Goal: Check status: Check status

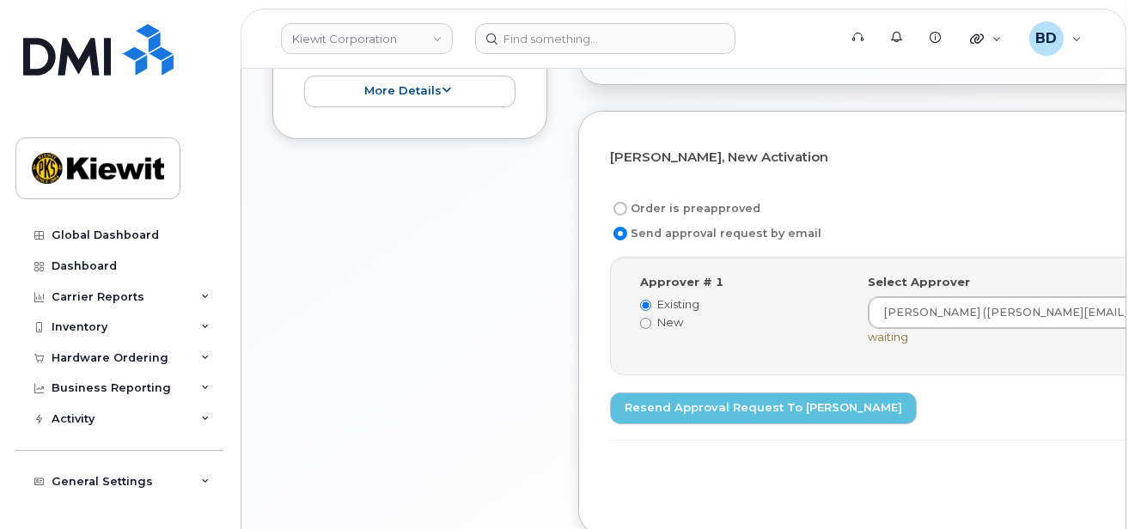
scroll to position [458, 0]
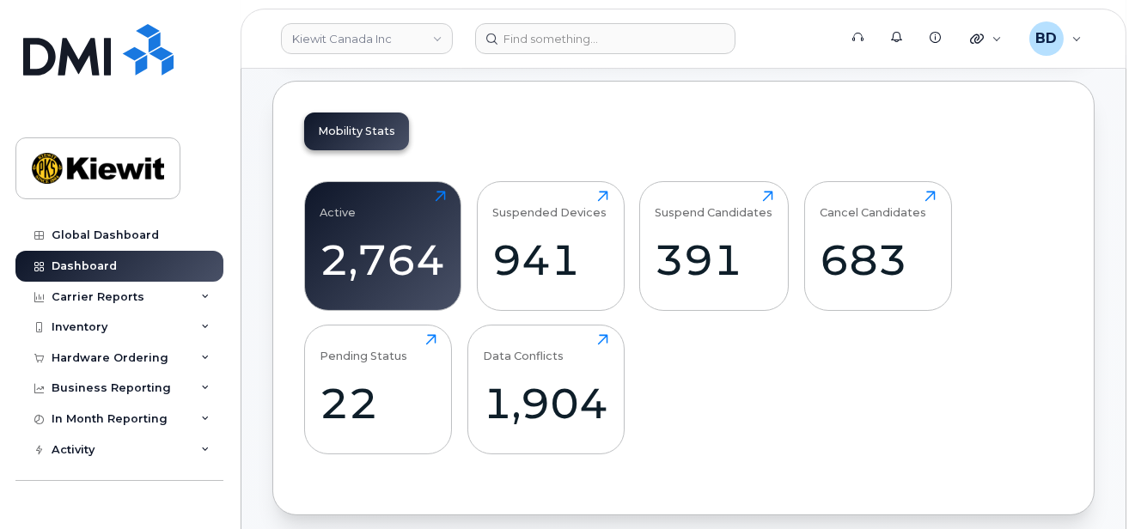
scroll to position [229, 0]
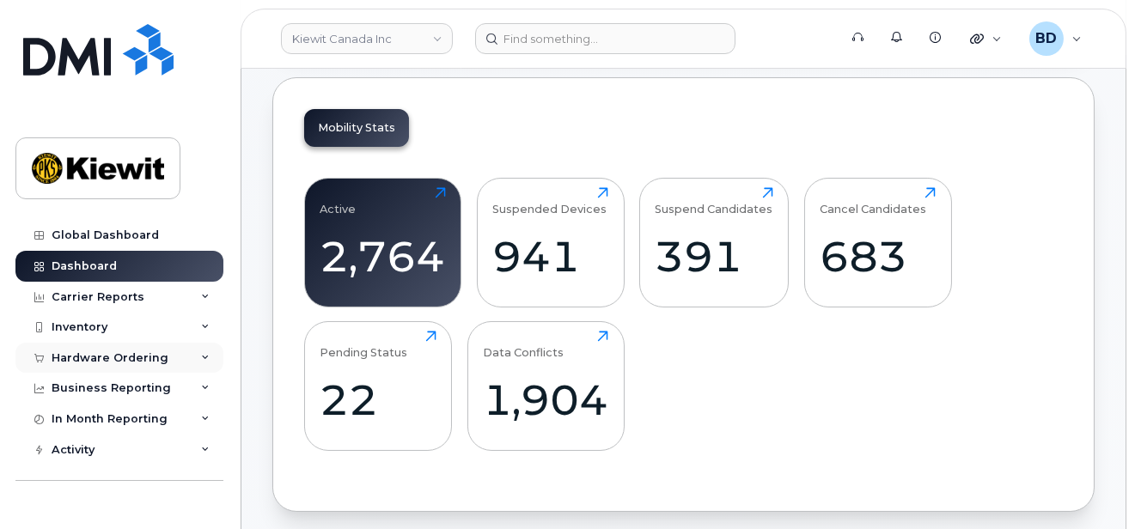
click at [156, 355] on div "Hardware Ordering" at bounding box center [110, 358] width 117 height 14
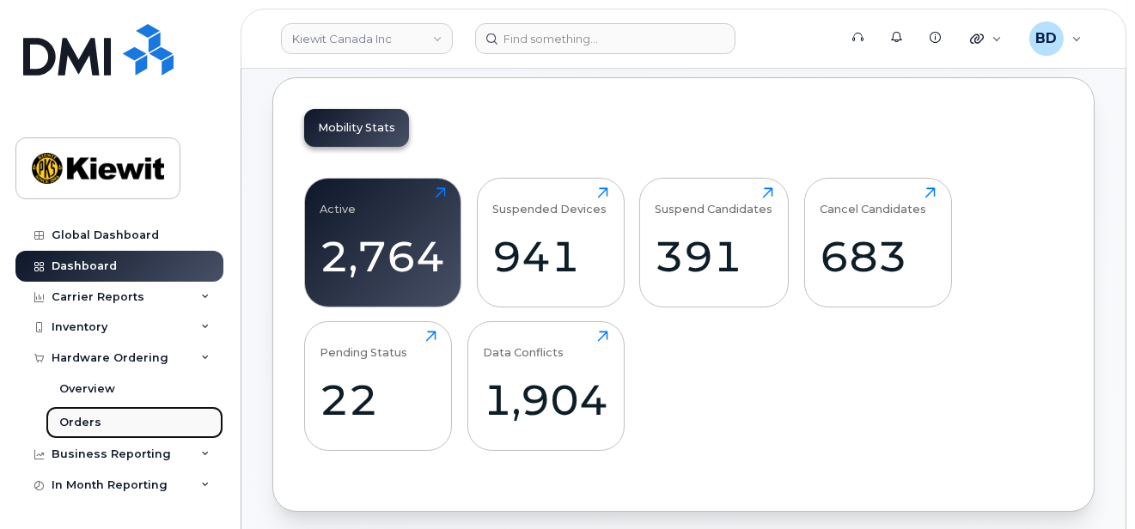
click at [174, 424] on link "Orders" at bounding box center [135, 422] width 178 height 33
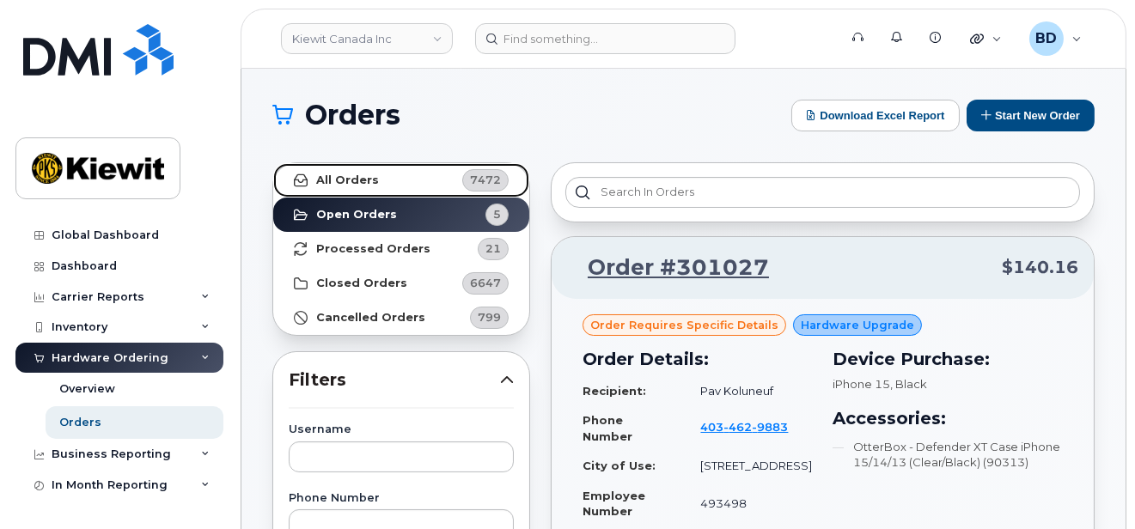
click at [353, 184] on strong "All Orders" at bounding box center [347, 181] width 63 height 14
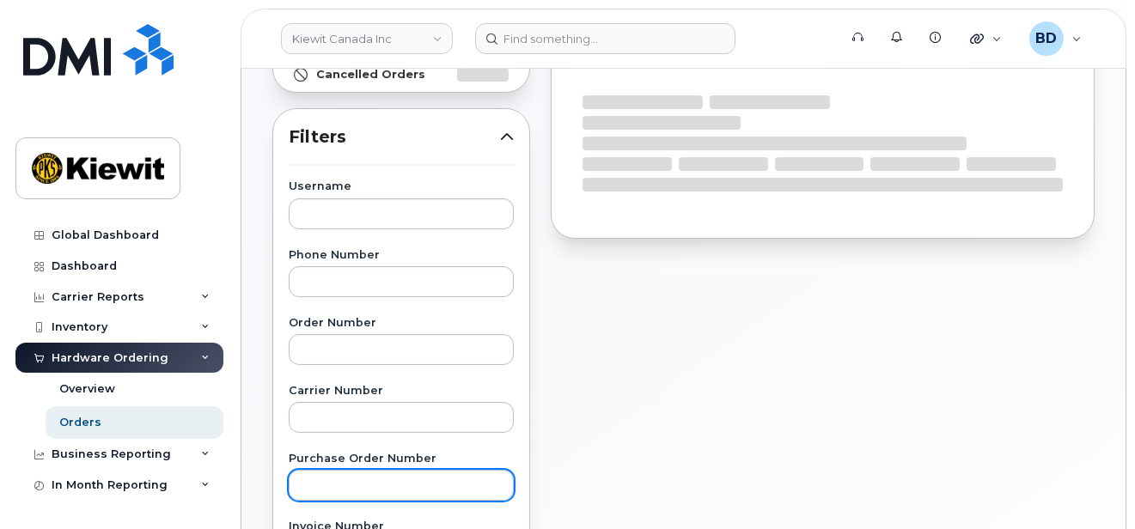
scroll to position [229, 0]
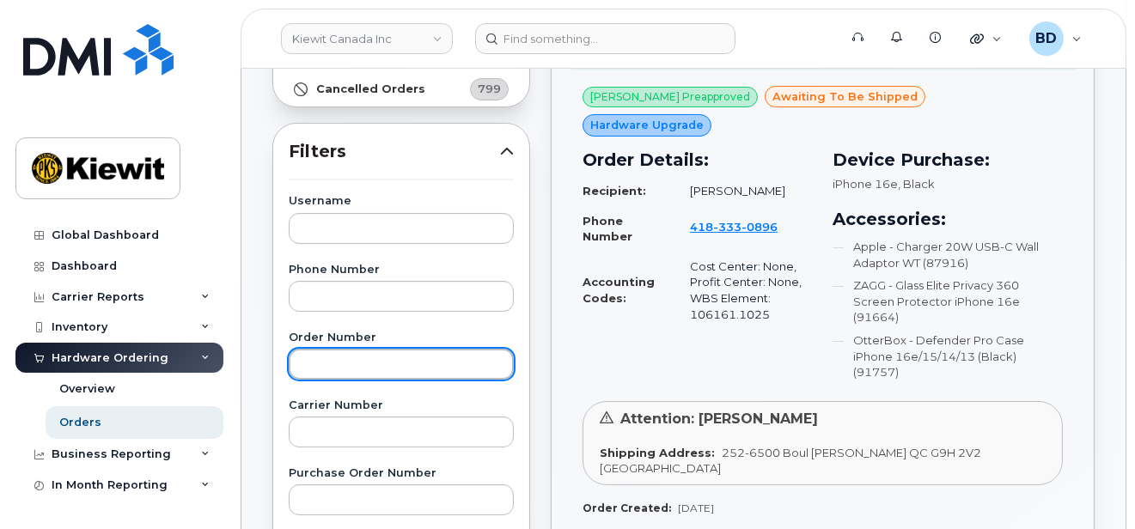
click at [304, 359] on input "text" at bounding box center [401, 364] width 225 height 31
type input "300526"
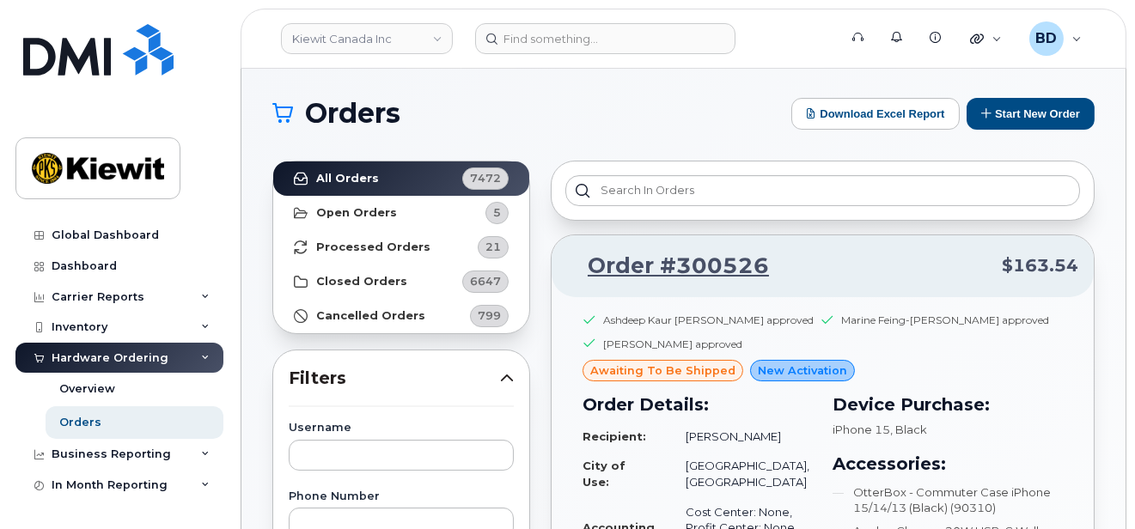
scroll to position [0, 0]
